Goal: Check status: Check status

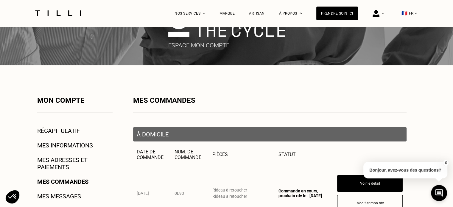
scroll to position [60, 0]
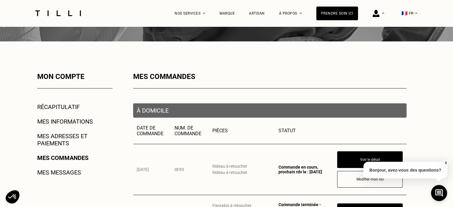
click at [60, 136] on link "Mes adresses et paiements" at bounding box center [74, 140] width 75 height 14
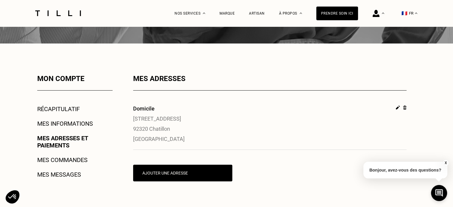
scroll to position [60, 0]
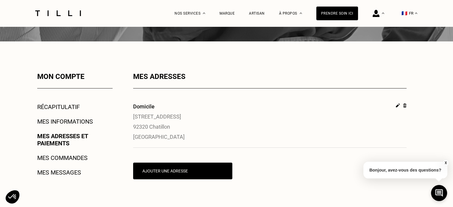
click at [61, 159] on link "Mes commandes" at bounding box center [62, 157] width 50 height 7
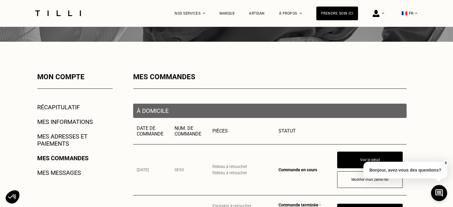
scroll to position [119, 0]
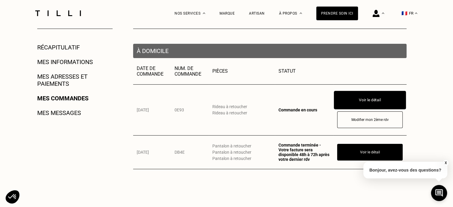
click at [392, 100] on button "Voir le détail" at bounding box center [370, 100] width 72 height 18
